Goal: Task Accomplishment & Management: Manage account settings

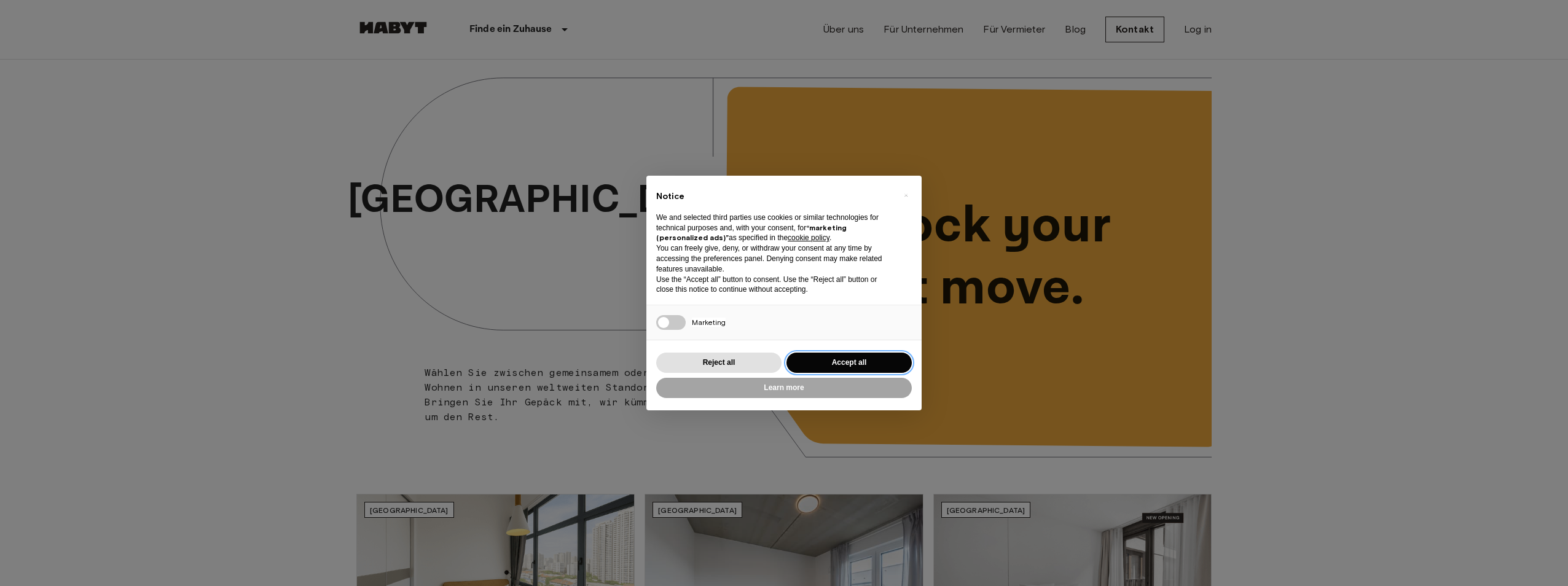
click at [881, 366] on button "Accept all" at bounding box center [849, 363] width 125 height 21
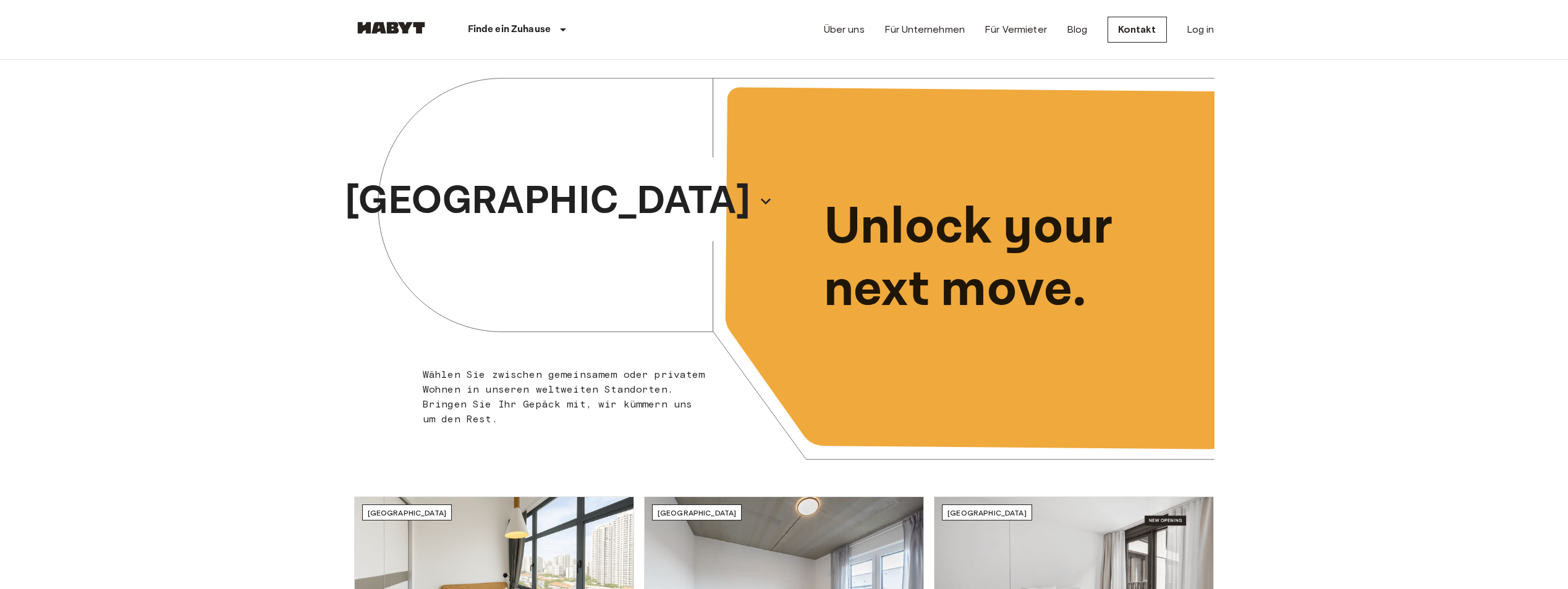
click at [1182, 28] on div "Über uns Für Unternehmen Für Vermieter Blog Kontakt Log in" at bounding box center [1019, 30] width 390 height 60
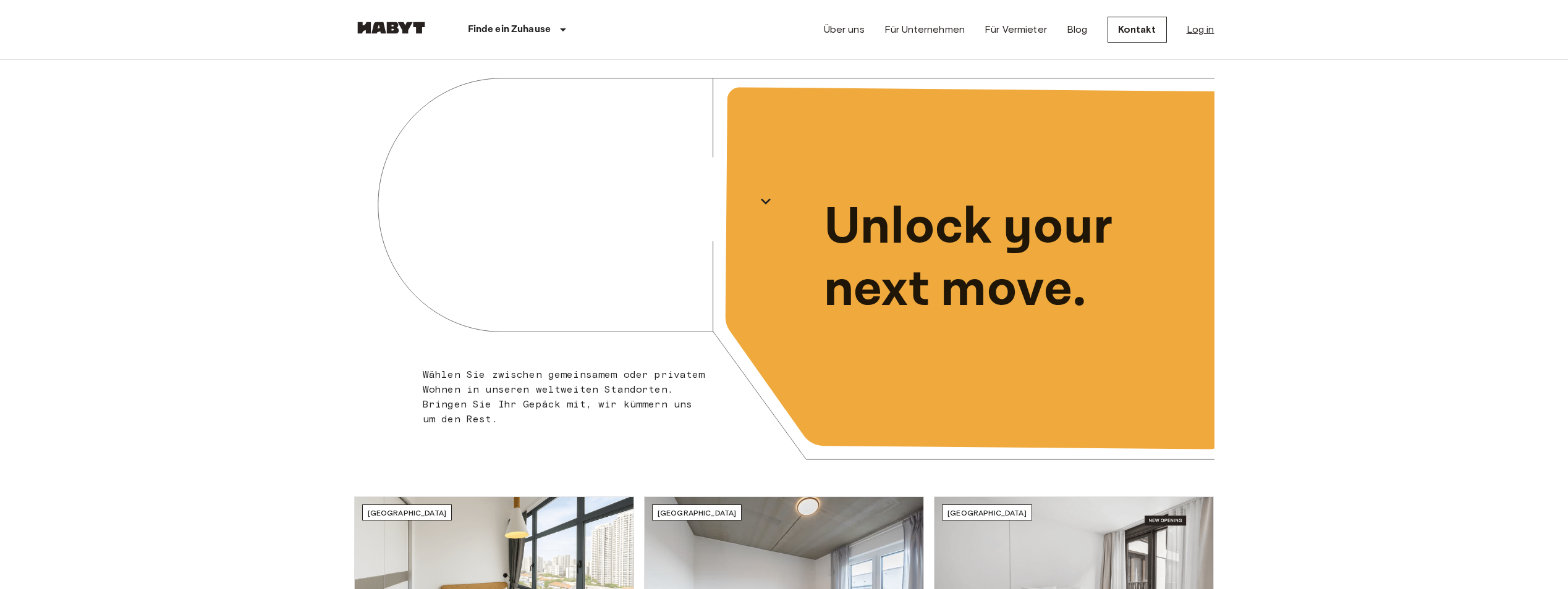
click at [1203, 28] on link "Log in" at bounding box center [1201, 30] width 28 height 15
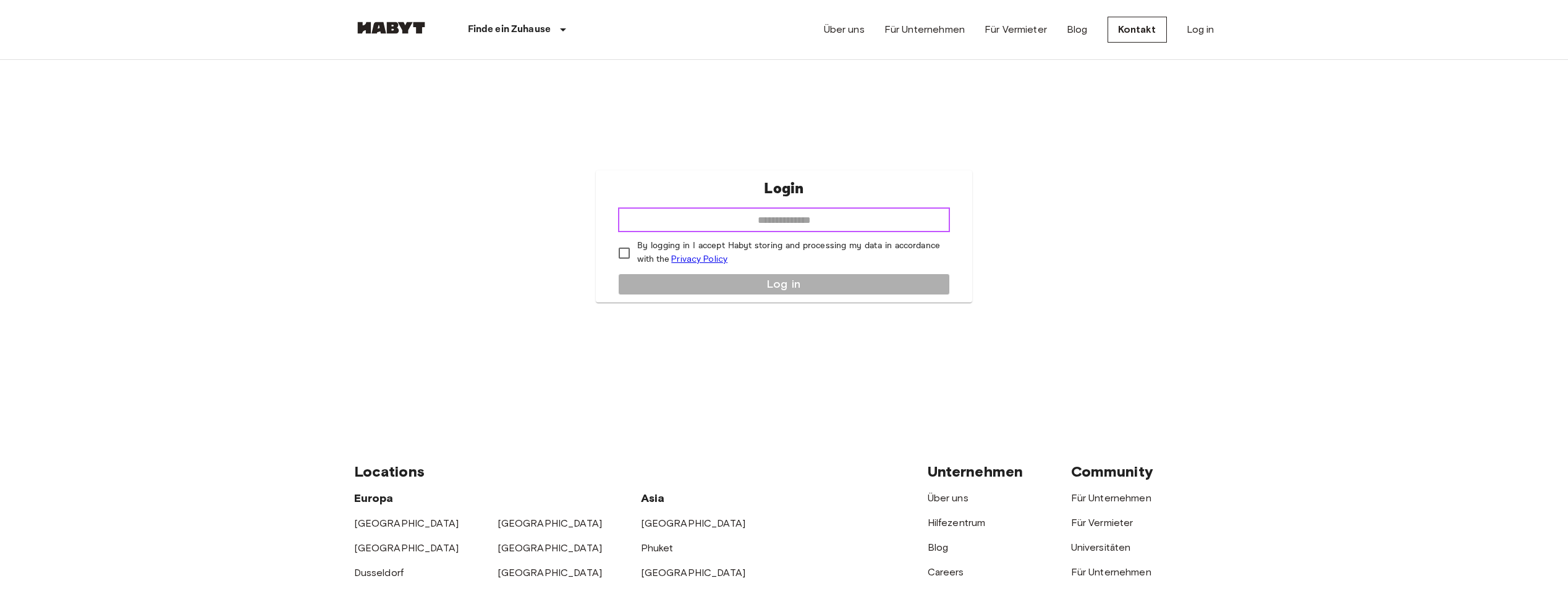
drag, startPoint x: 873, startPoint y: 224, endPoint x: 874, endPoint y: 219, distance: 5.1
click at [874, 222] on input "email" at bounding box center [784, 220] width 332 height 25
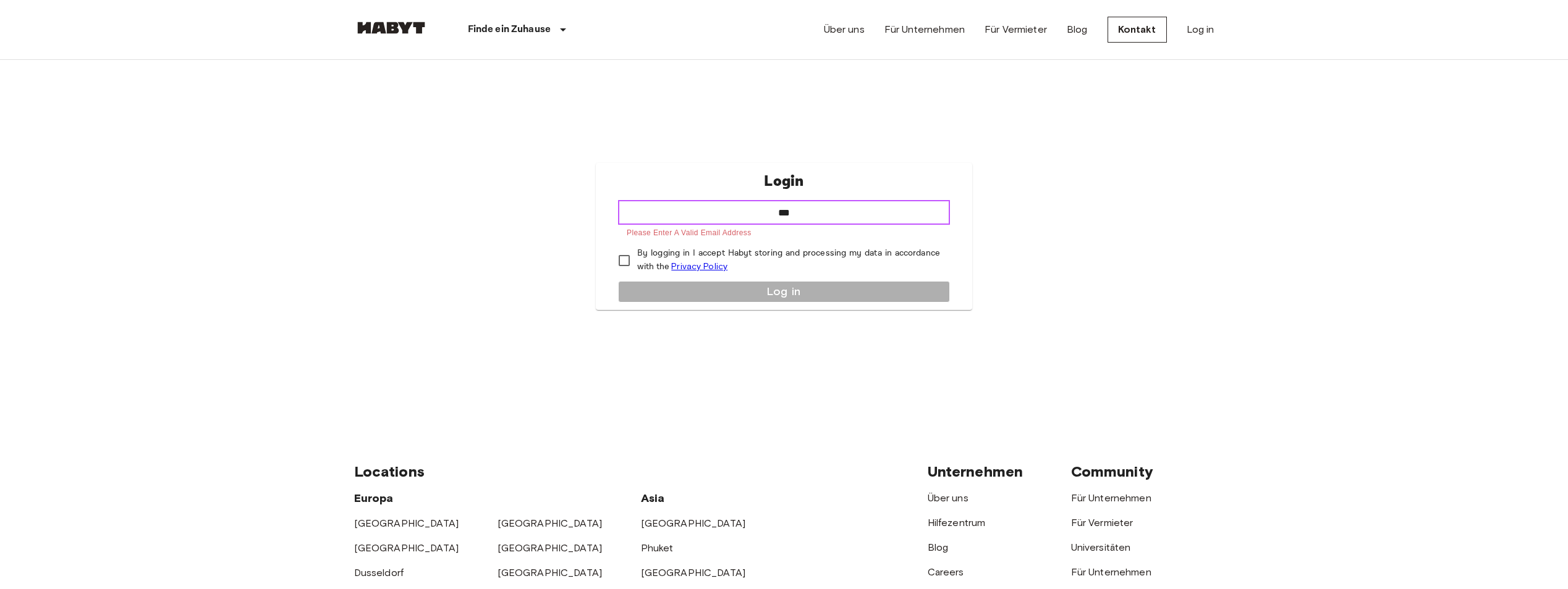
type input "**********"
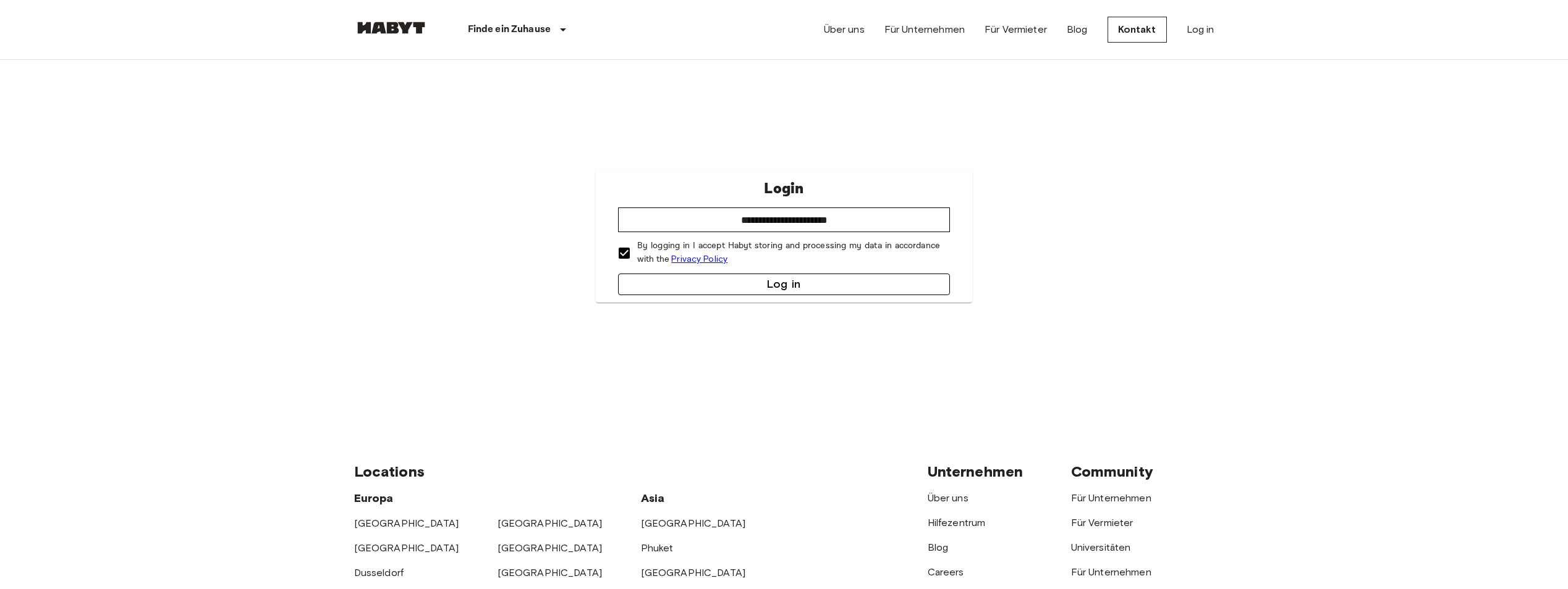
click at [695, 285] on button "Log in" at bounding box center [784, 284] width 332 height 22
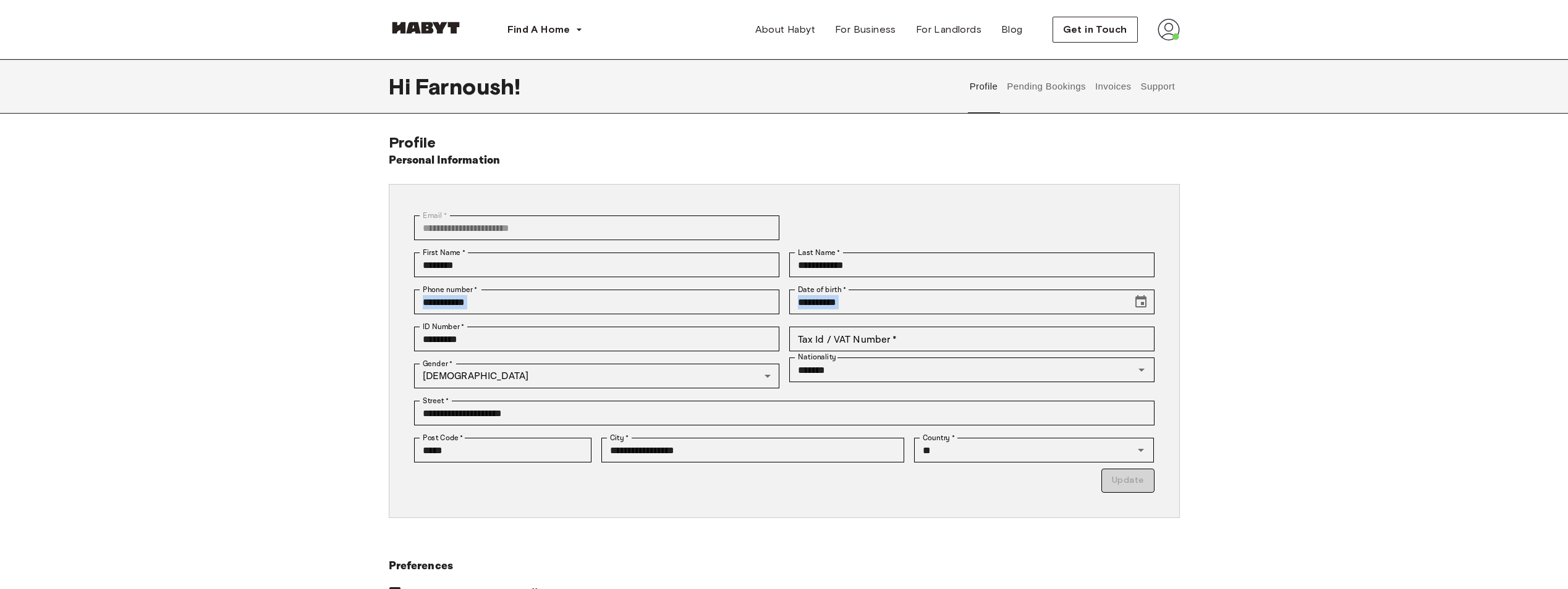
click at [1349, 284] on div "**********" at bounding box center [784, 369] width 1568 height 472
click at [1162, 34] on img at bounding box center [1169, 29] width 22 height 22
click at [1143, 60] on span "Profile" at bounding box center [1130, 58] width 31 height 15
click at [1175, 31] on img at bounding box center [1169, 29] width 22 height 22
click at [1133, 59] on span "Profile" at bounding box center [1130, 58] width 31 height 15
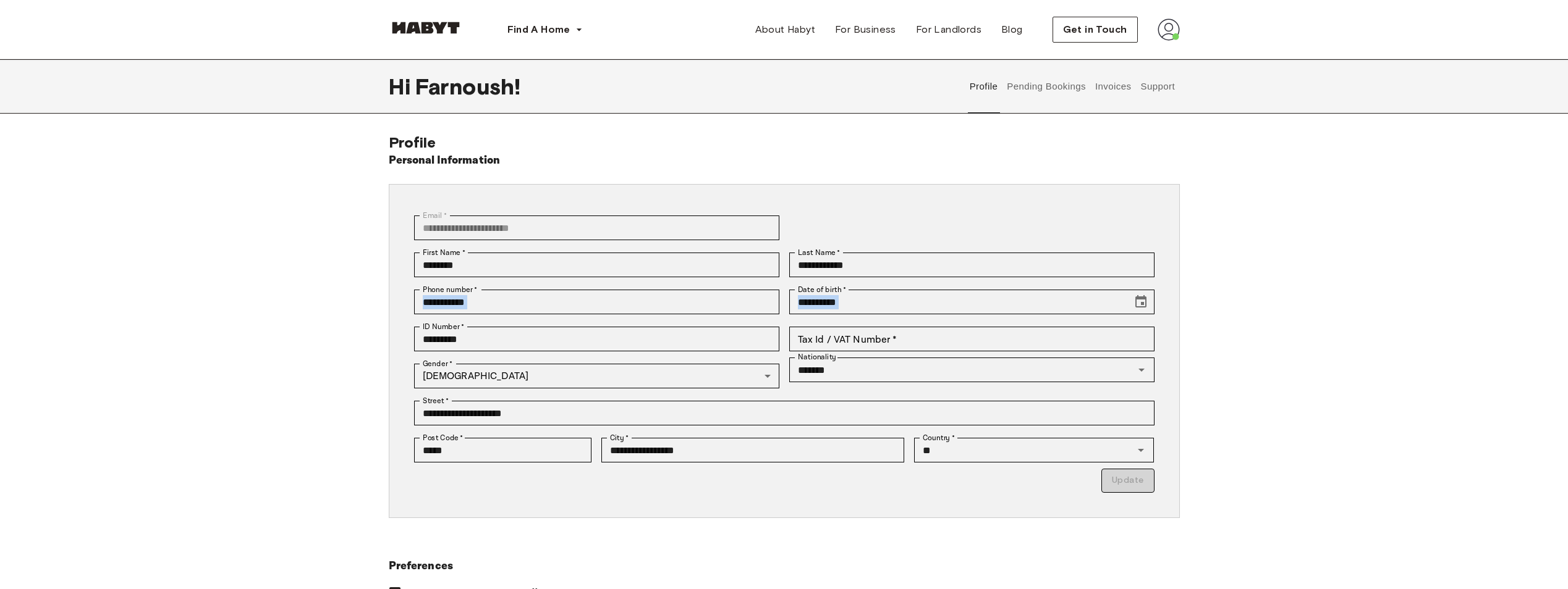
click at [1141, 87] on button "Support" at bounding box center [1157, 87] width 37 height 55
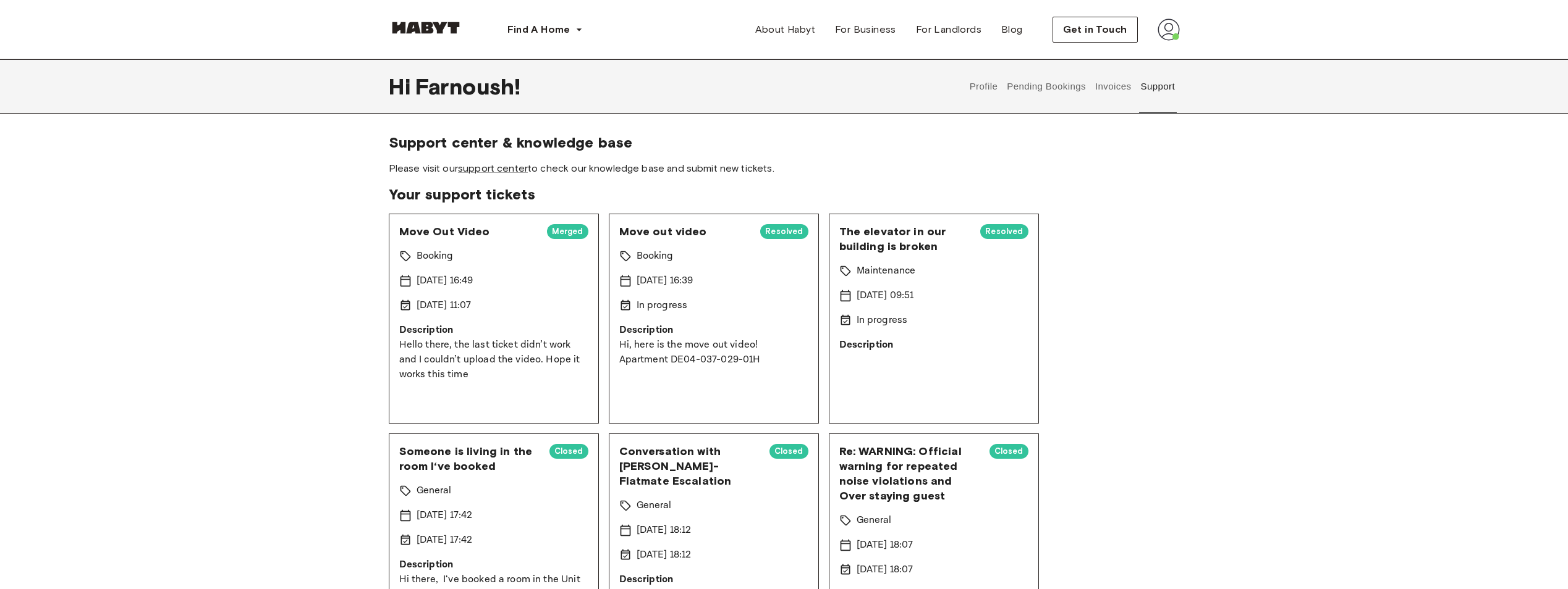
click at [1044, 86] on button "Pending Bookings" at bounding box center [1046, 87] width 82 height 55
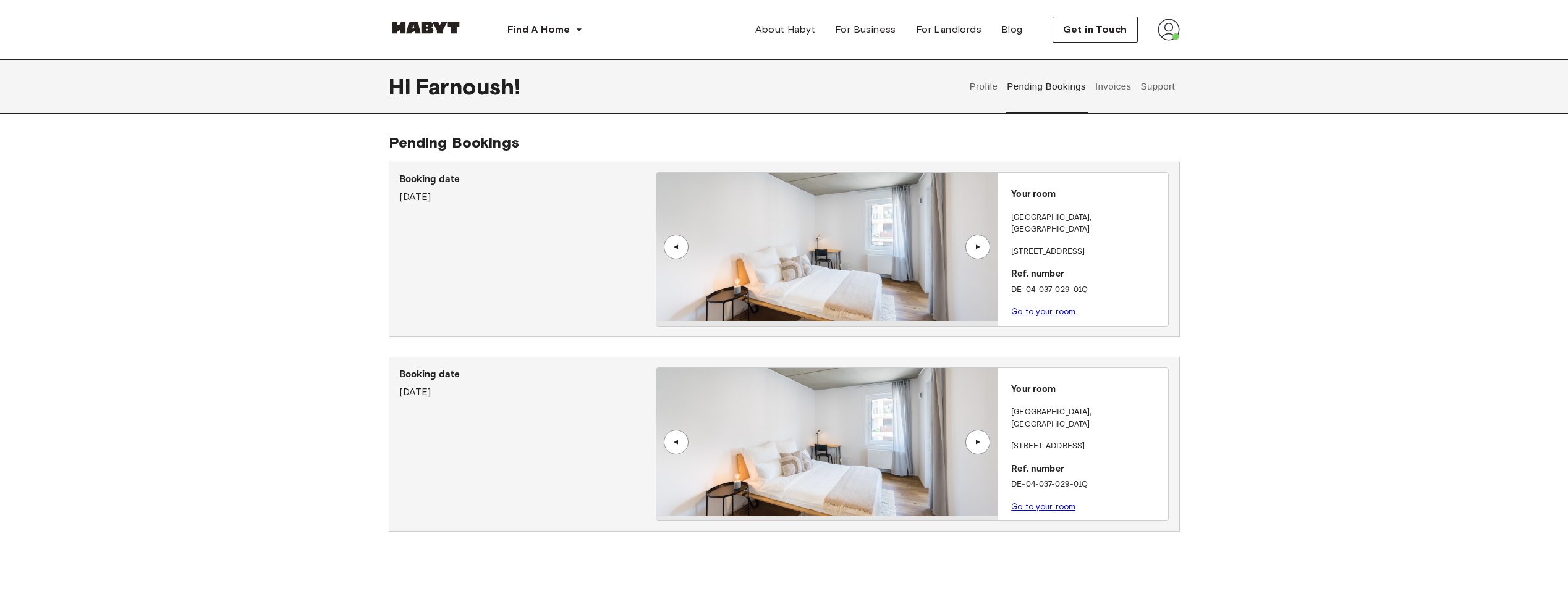
click at [995, 95] on button "Profile" at bounding box center [984, 87] width 31 height 55
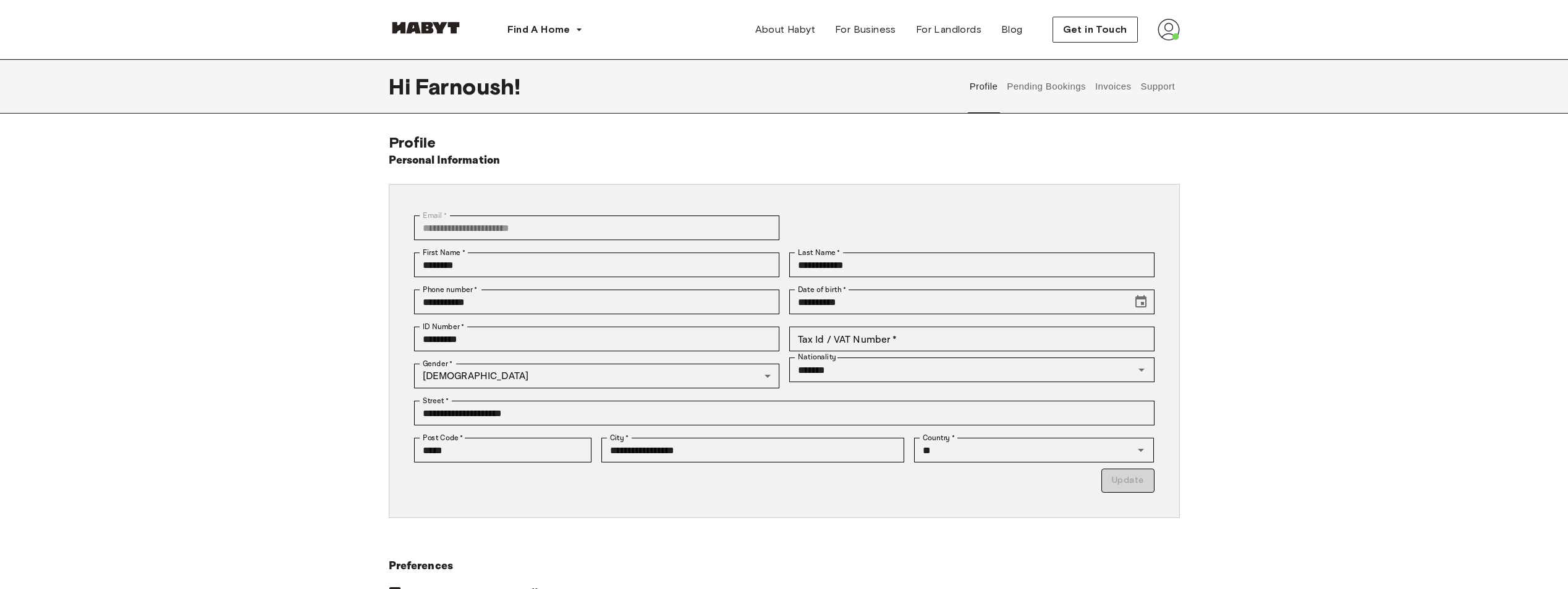
click at [1053, 86] on button "Pending Bookings" at bounding box center [1046, 87] width 82 height 55
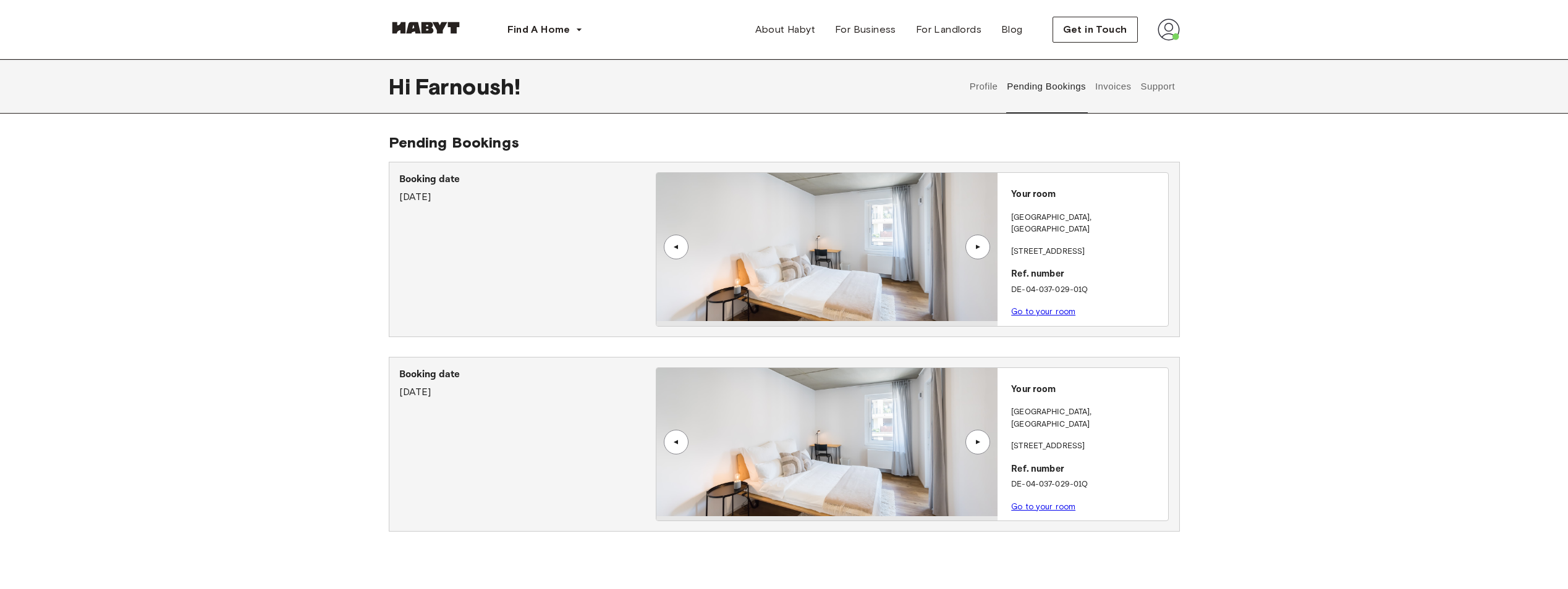
click at [1111, 94] on button "Invoices" at bounding box center [1112, 87] width 39 height 55
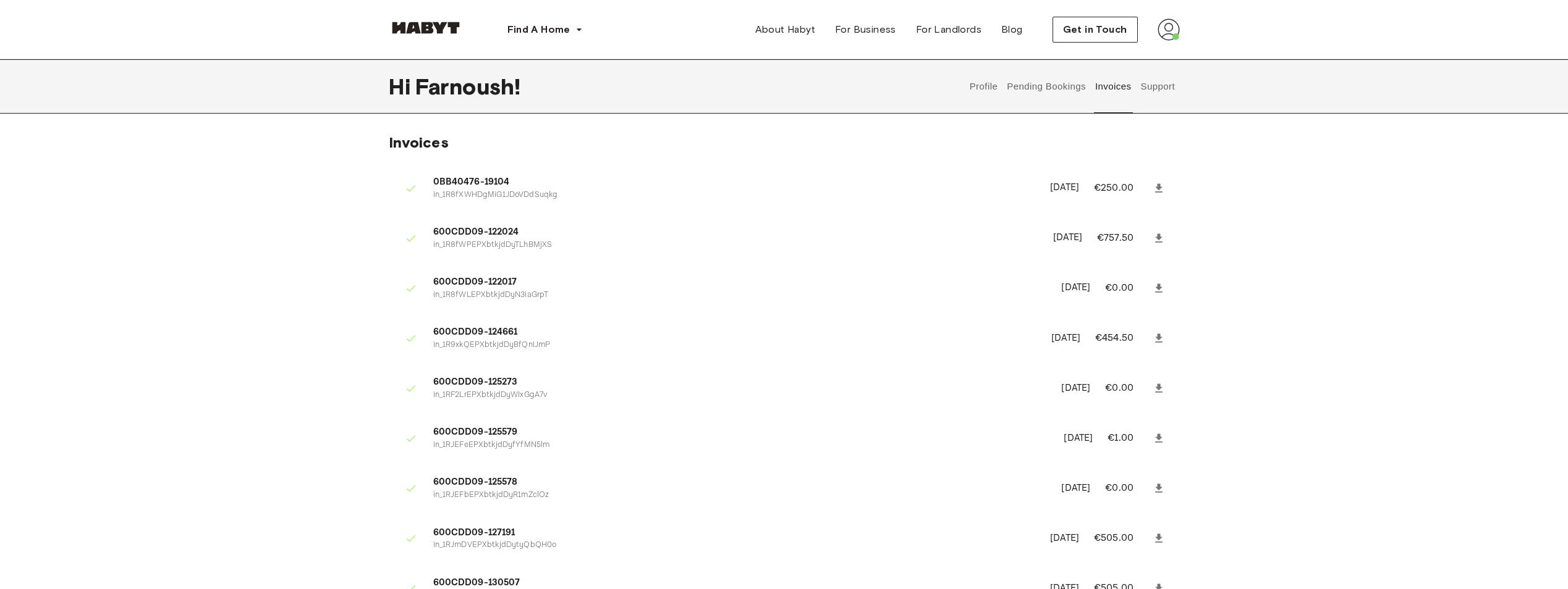
click at [1145, 90] on button "Support" at bounding box center [1157, 87] width 37 height 55
